Goal: Task Accomplishment & Management: Use online tool/utility

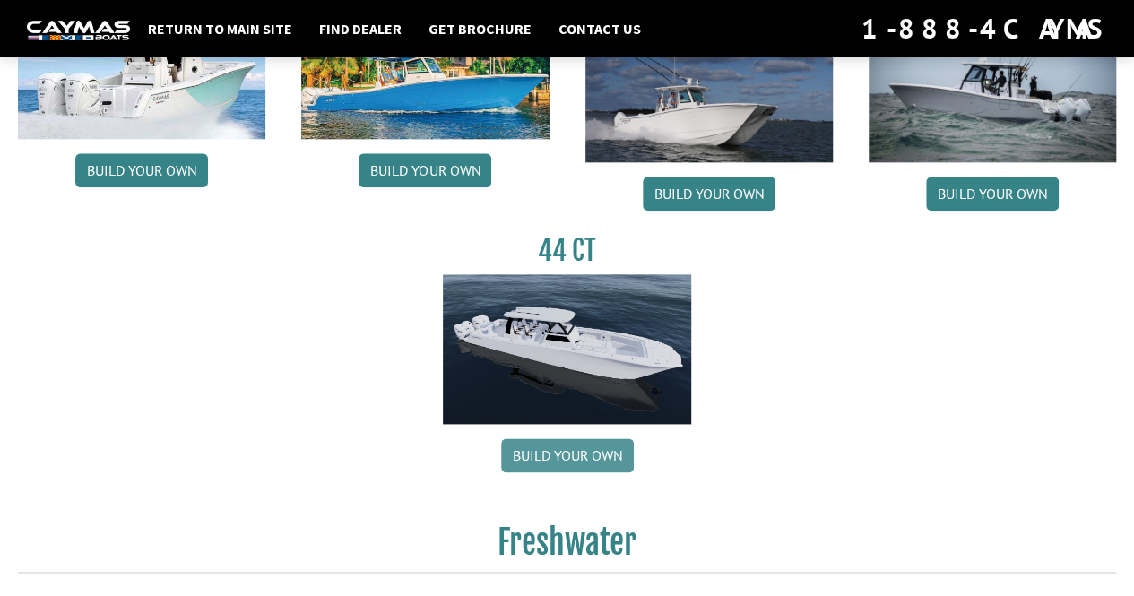
scroll to position [976, 0]
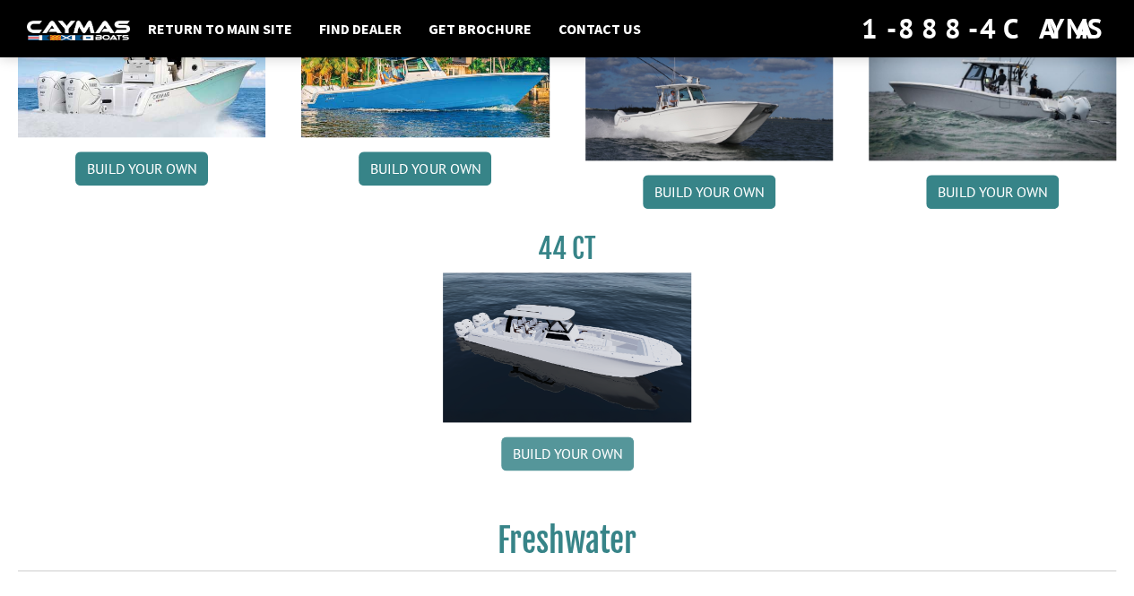
click at [568, 453] on link "Build your own" at bounding box center [567, 454] width 133 height 34
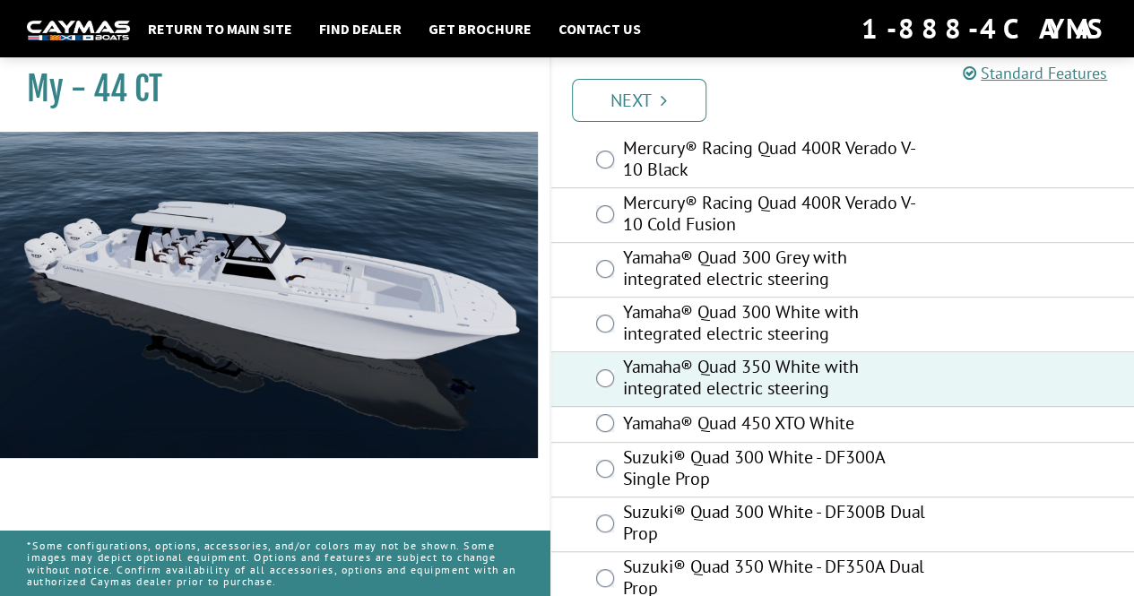
scroll to position [328, 0]
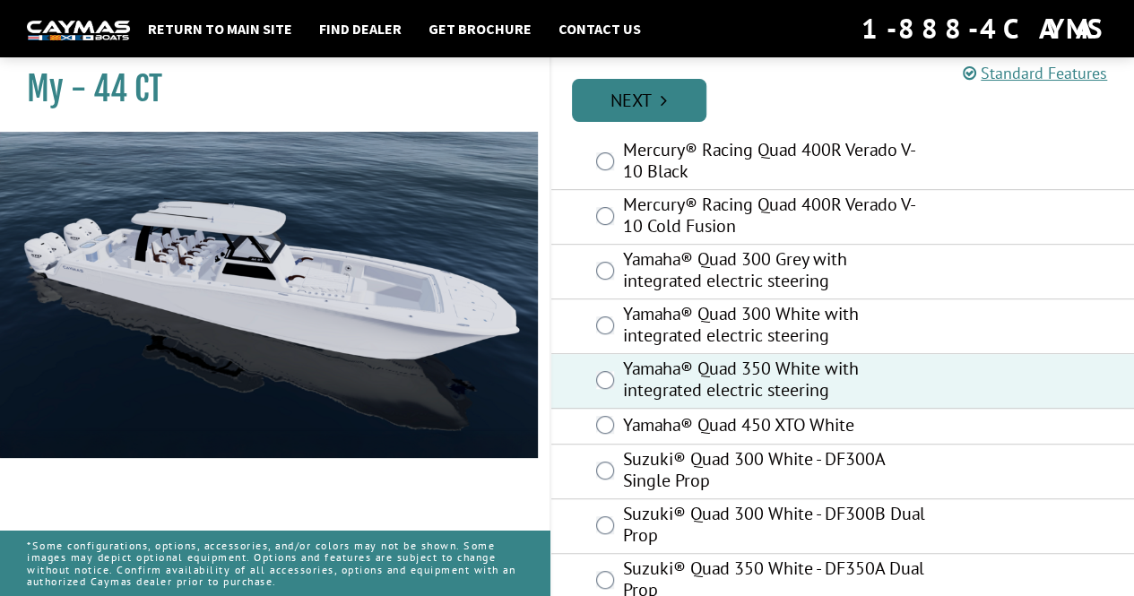
click at [637, 85] on link "Next" at bounding box center [639, 100] width 134 height 43
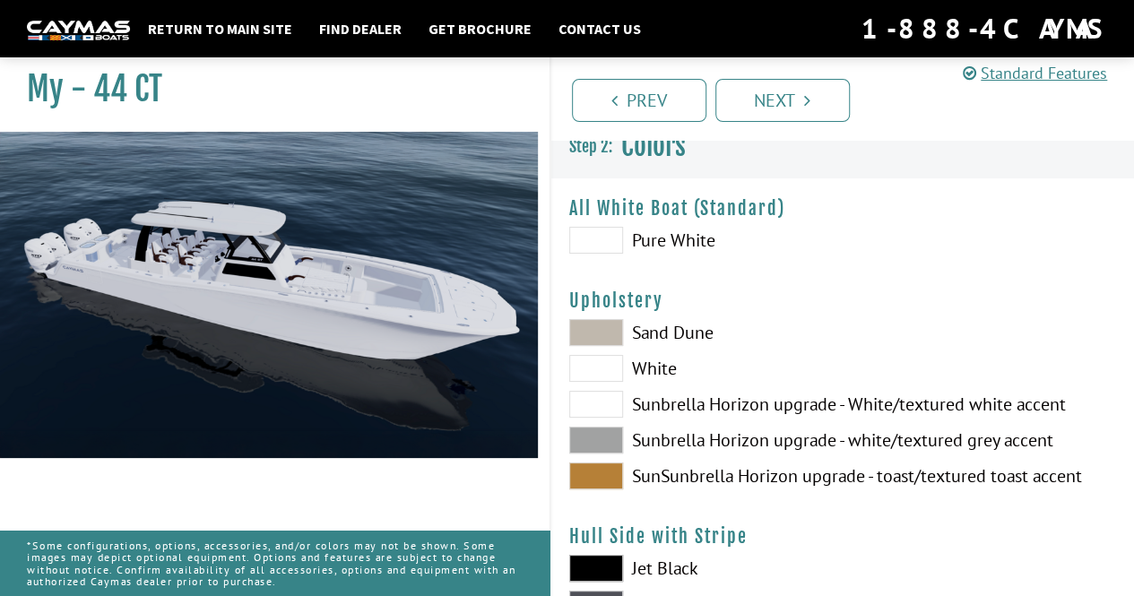
scroll to position [0, 0]
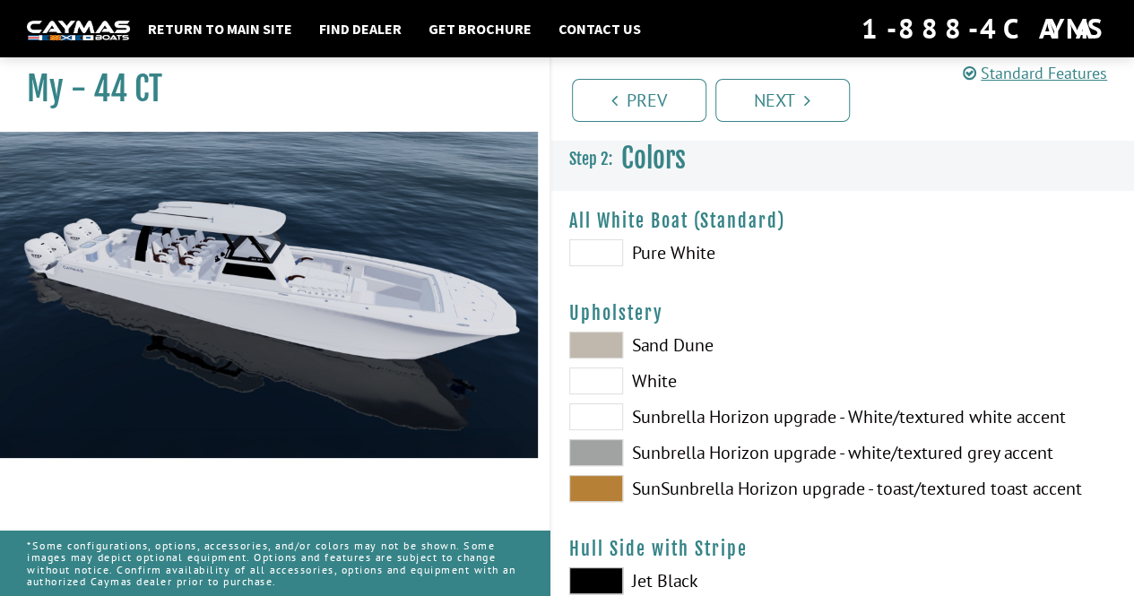
click at [606, 492] on span at bounding box center [596, 488] width 54 height 27
click at [601, 453] on span at bounding box center [596, 452] width 54 height 27
click at [595, 490] on span at bounding box center [596, 488] width 54 height 27
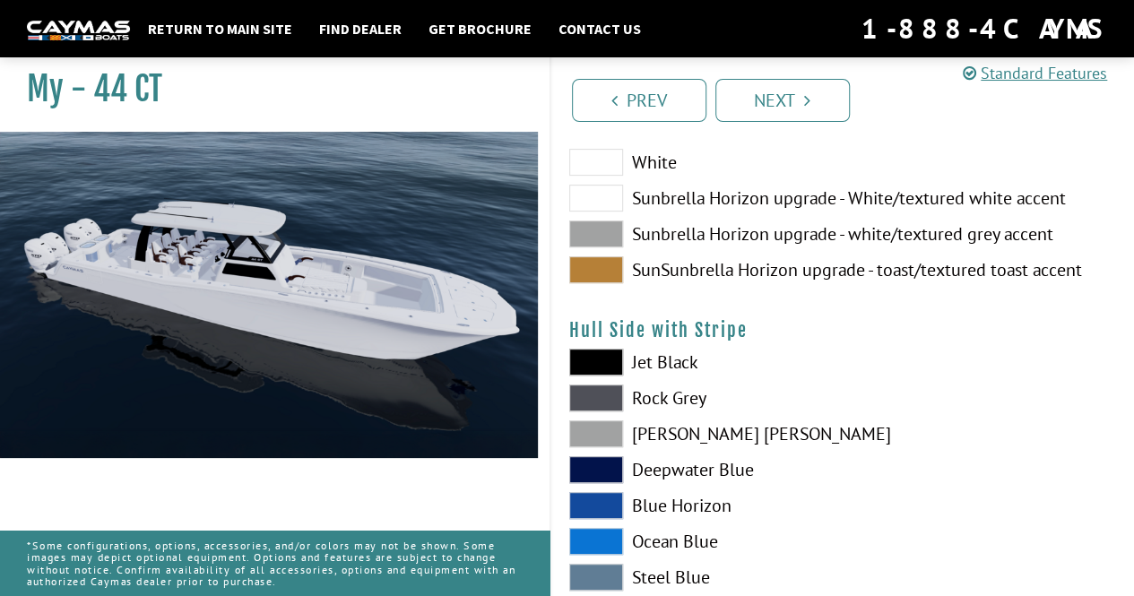
scroll to position [218, 0]
click at [611, 535] on span at bounding box center [596, 542] width 54 height 27
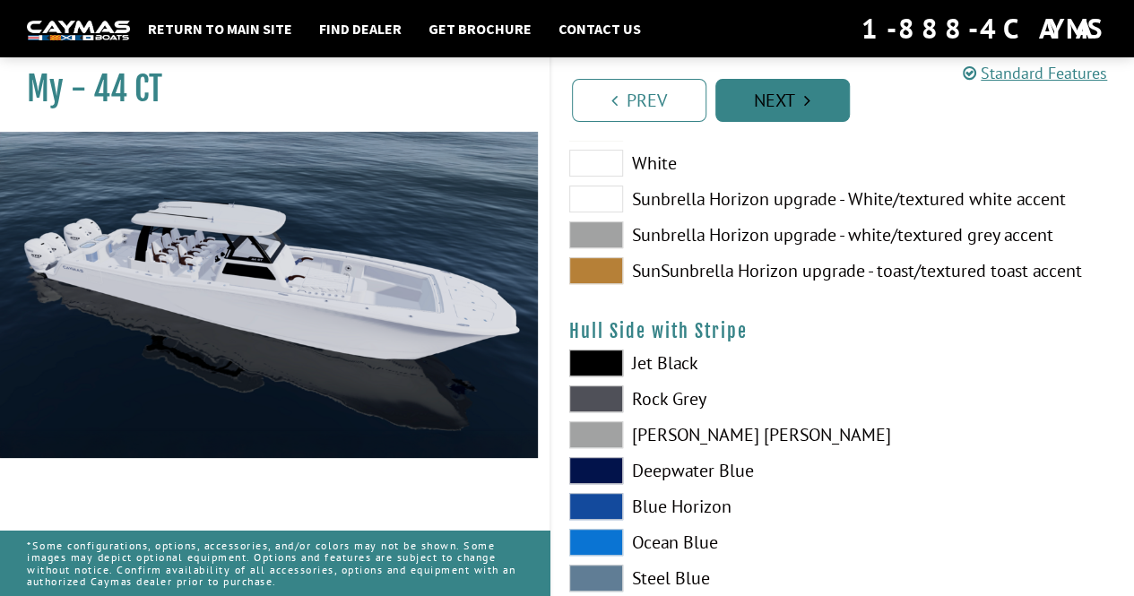
click at [799, 106] on link "Next" at bounding box center [783, 100] width 134 height 43
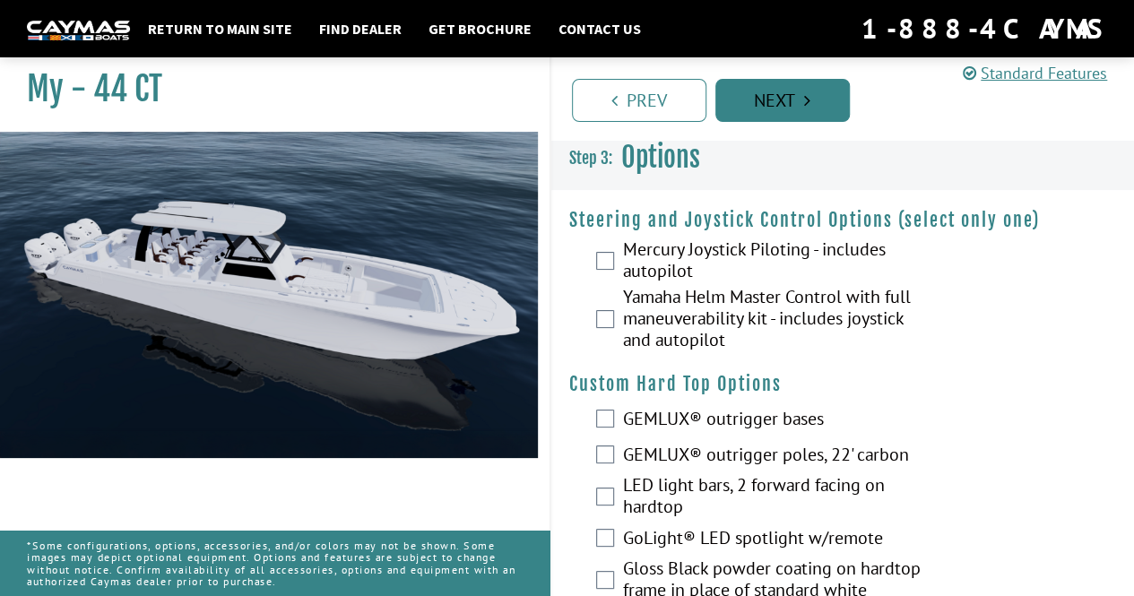
scroll to position [0, 0]
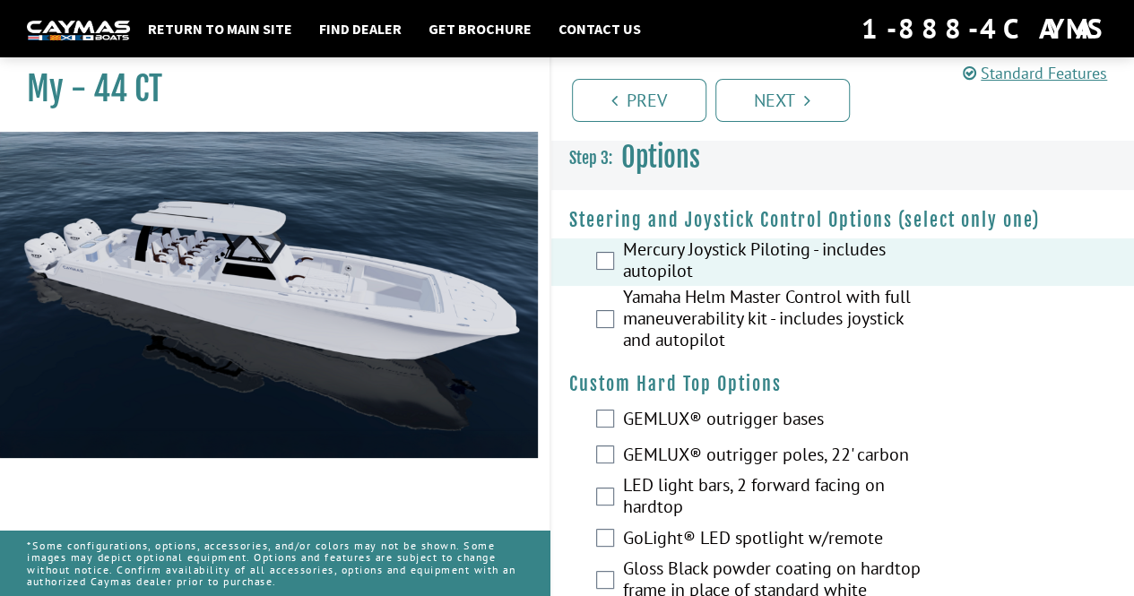
click at [621, 324] on div "Yamaha Helm Master Control with full maneuverability kit - includes joystick an…" at bounding box center [843, 320] width 584 height 69
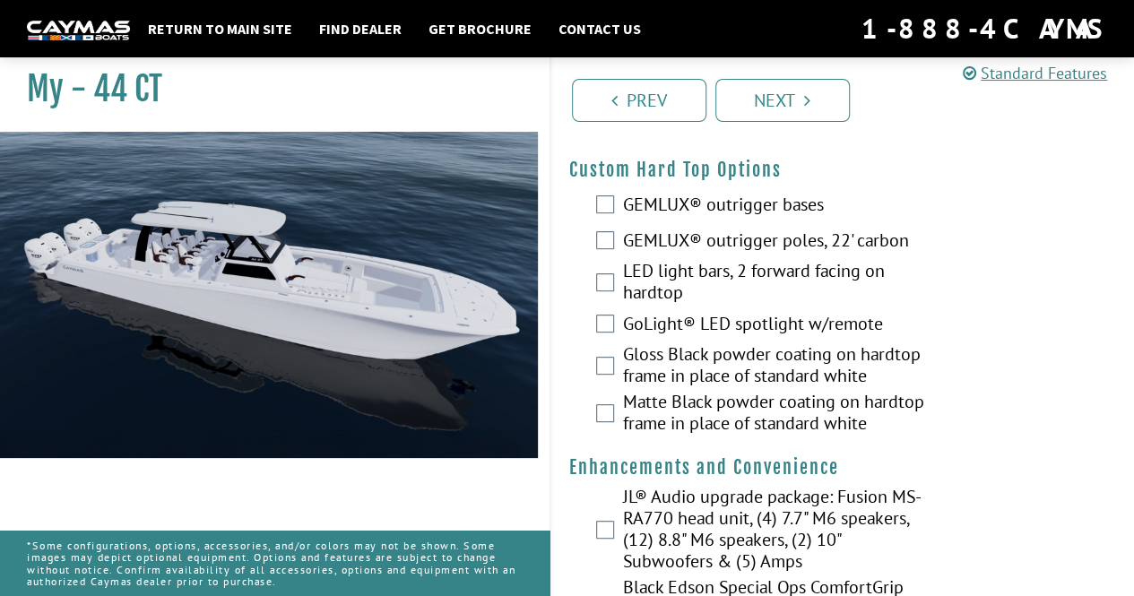
scroll to position [219, 0]
